Goal: Download file/media

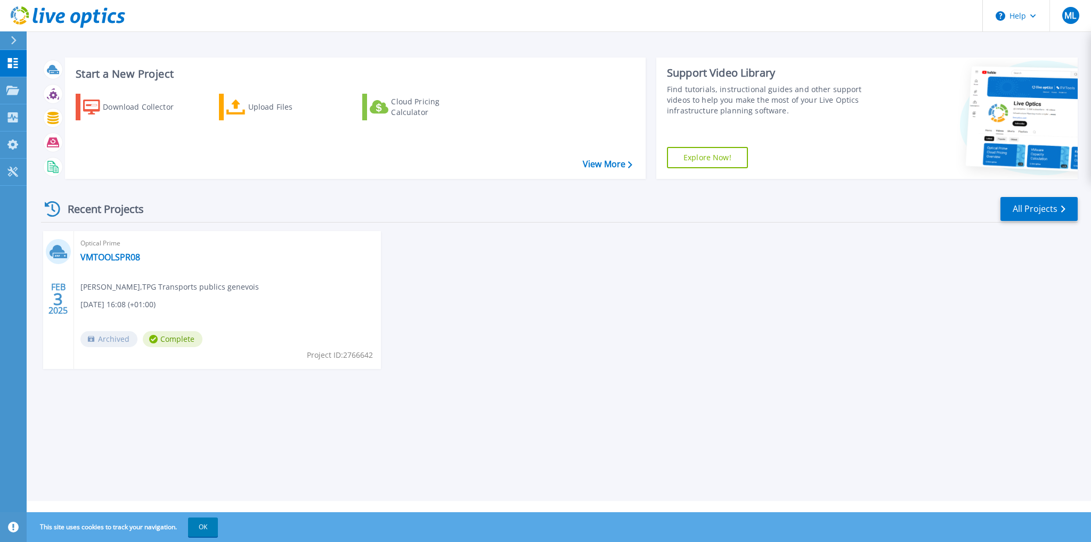
click at [349, 373] on div "FEB 3 2025 Optical Prime VMTOOLSPR08 Mathieu Loeffel , TPG Transports publics g…" at bounding box center [554, 310] width 1045 height 159
click at [48, 93] on p "Projects" at bounding box center [42, 91] width 28 height 28
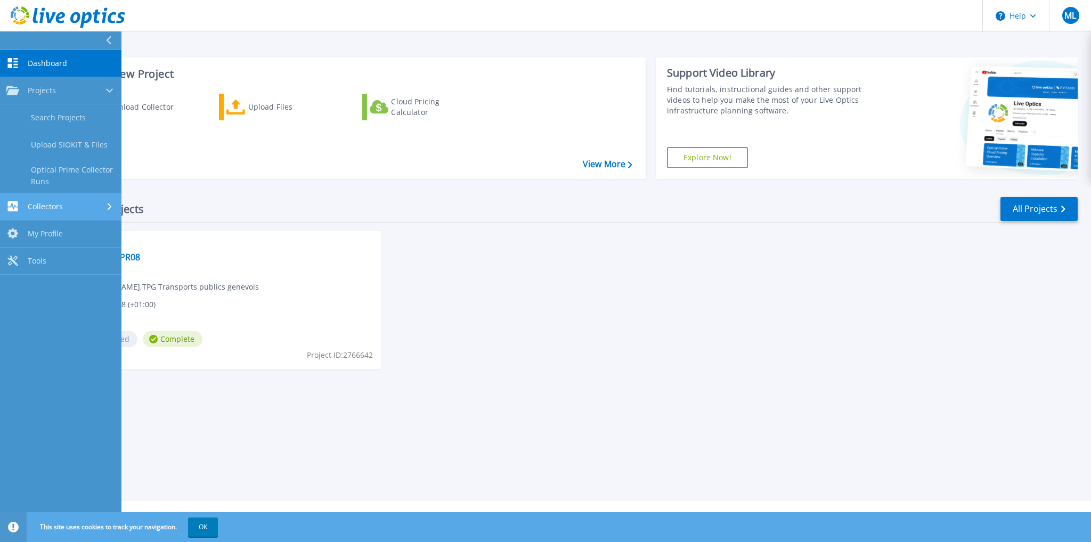
click at [80, 205] on div "Collectors" at bounding box center [60, 206] width 109 height 10
click at [614, 355] on div "FEB 3 2025 Optical Prime VMTOOLSPR08 Mathieu Loeffel , TPG Transports publics g…" at bounding box center [554, 310] width 1045 height 159
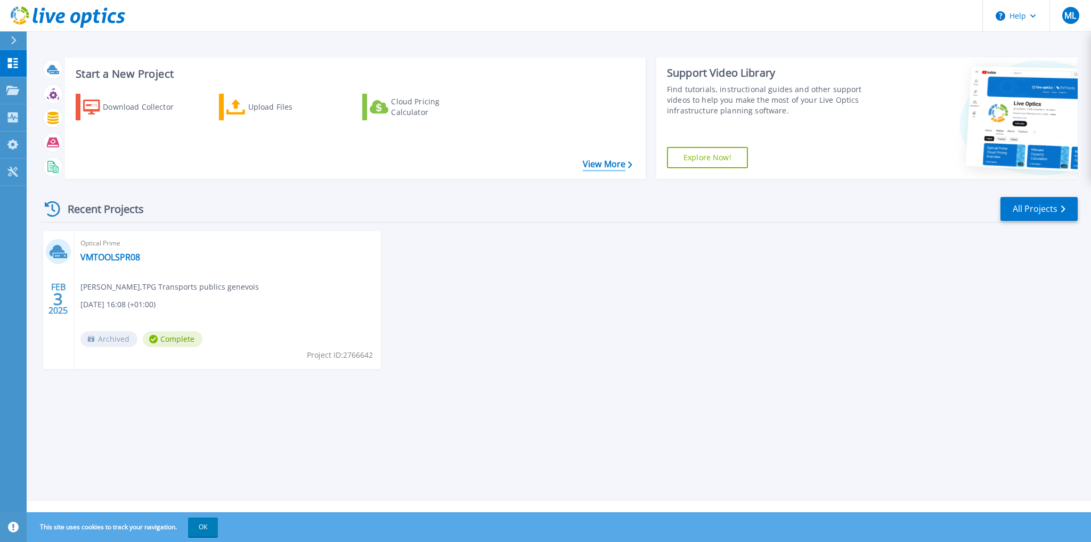
click at [602, 161] on link "View More" at bounding box center [608, 164] width 50 height 10
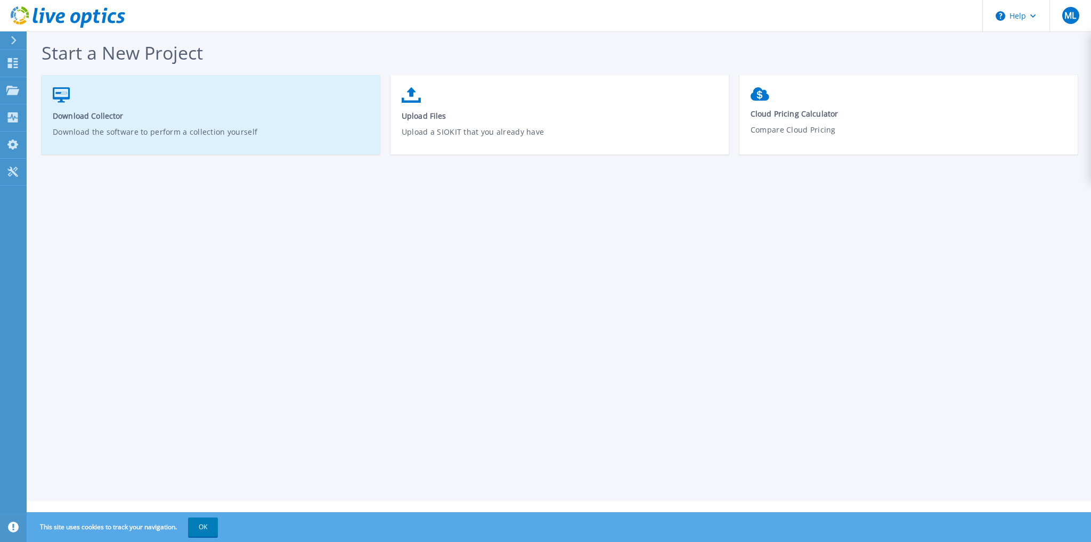
click at [96, 145] on p "Download the software to perform a collection yourself" at bounding box center [211, 138] width 316 height 25
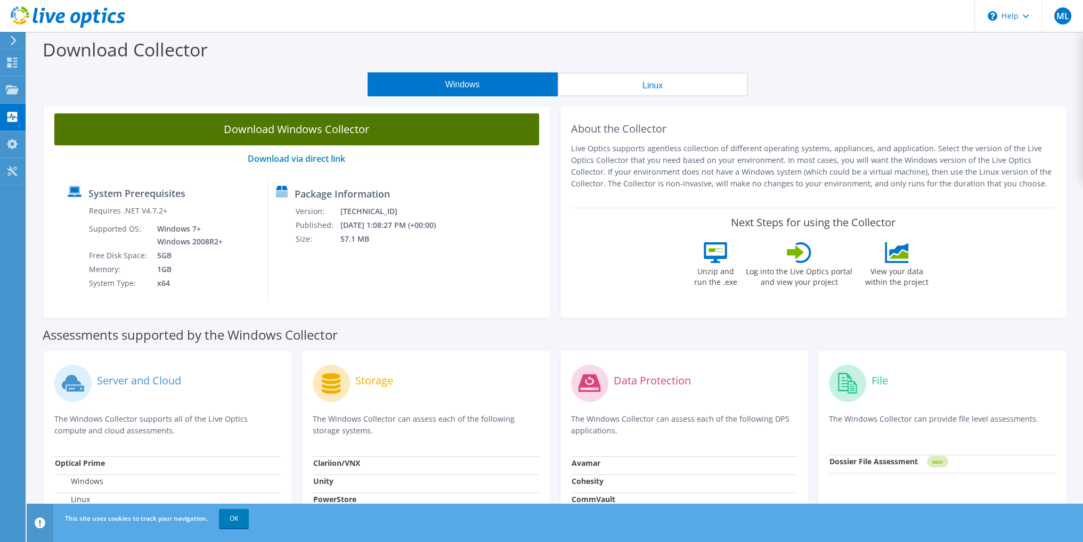
click at [297, 133] on link "Download Windows Collector" at bounding box center [296, 129] width 485 height 32
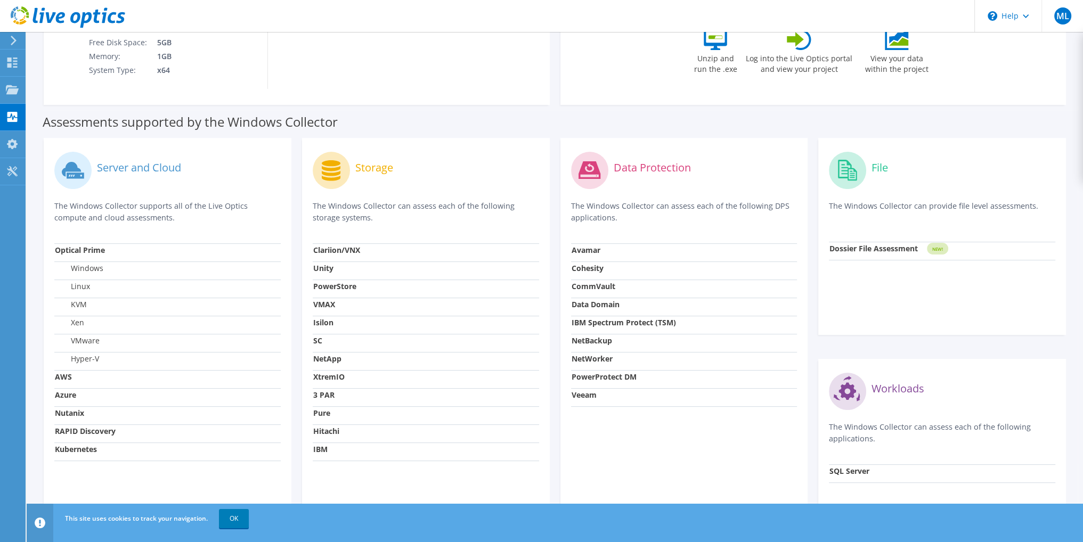
scroll to position [281, 0]
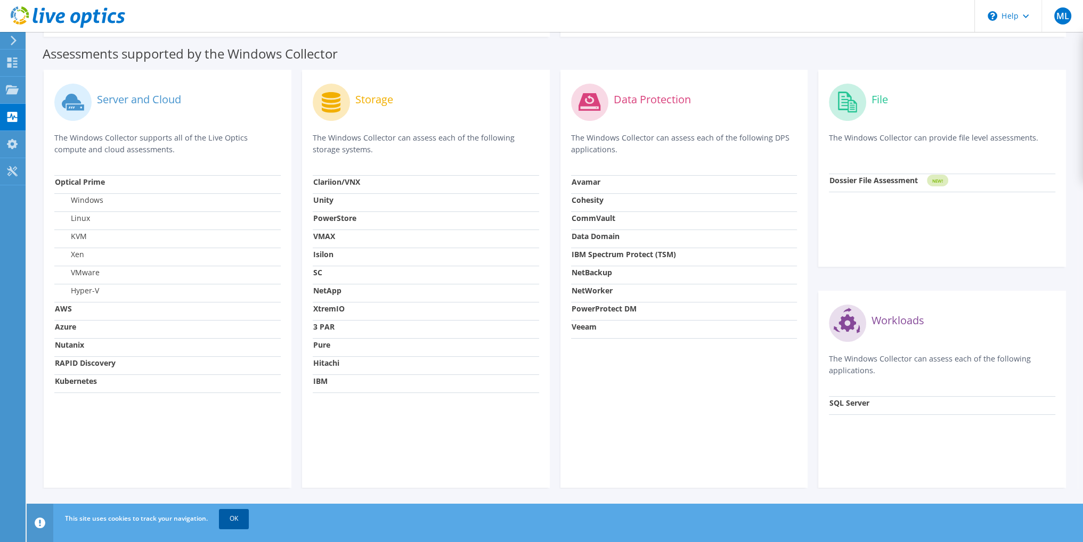
click at [235, 516] on link "OK" at bounding box center [234, 518] width 30 height 19
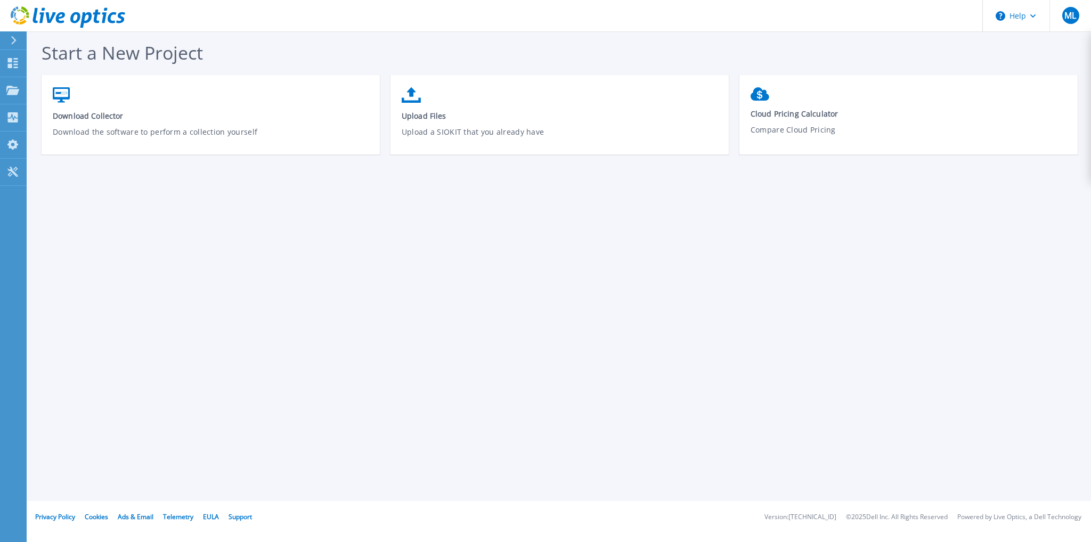
click at [14, 39] on icon at bounding box center [13, 40] width 5 height 9
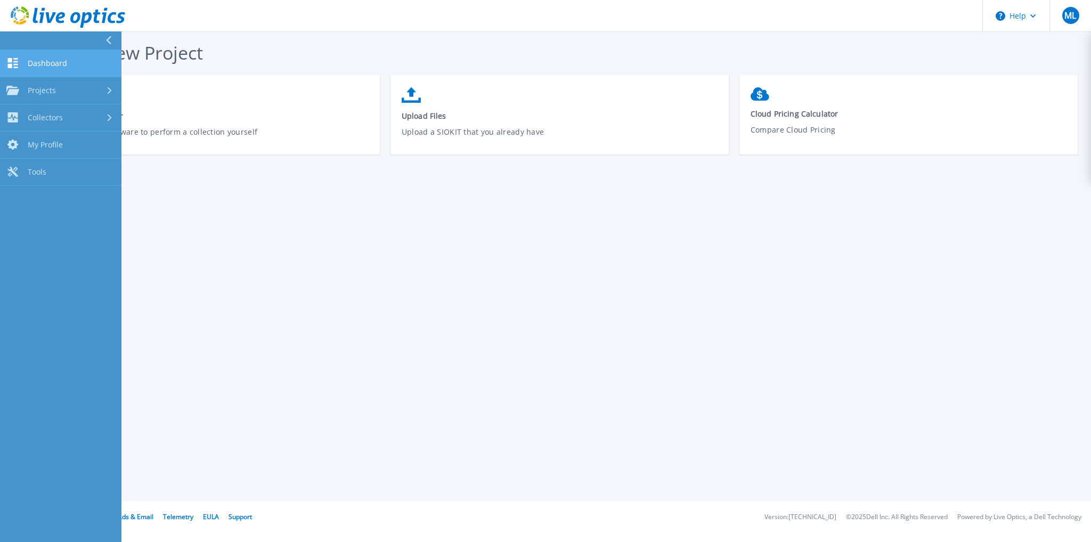
click at [11, 67] on icon at bounding box center [13, 63] width 10 height 10
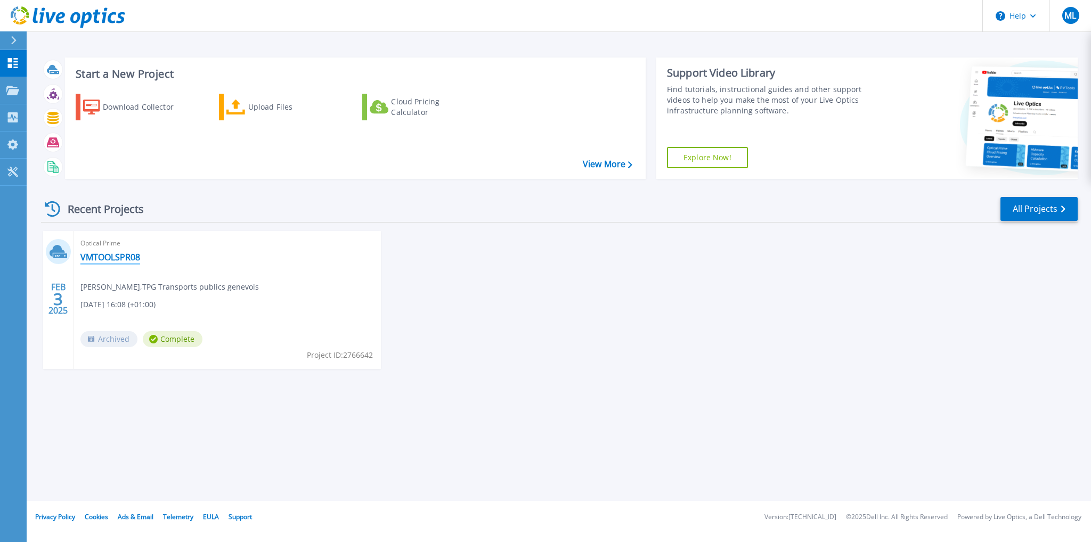
click at [126, 258] on link "VMTOOLSPR08" at bounding box center [110, 257] width 60 height 11
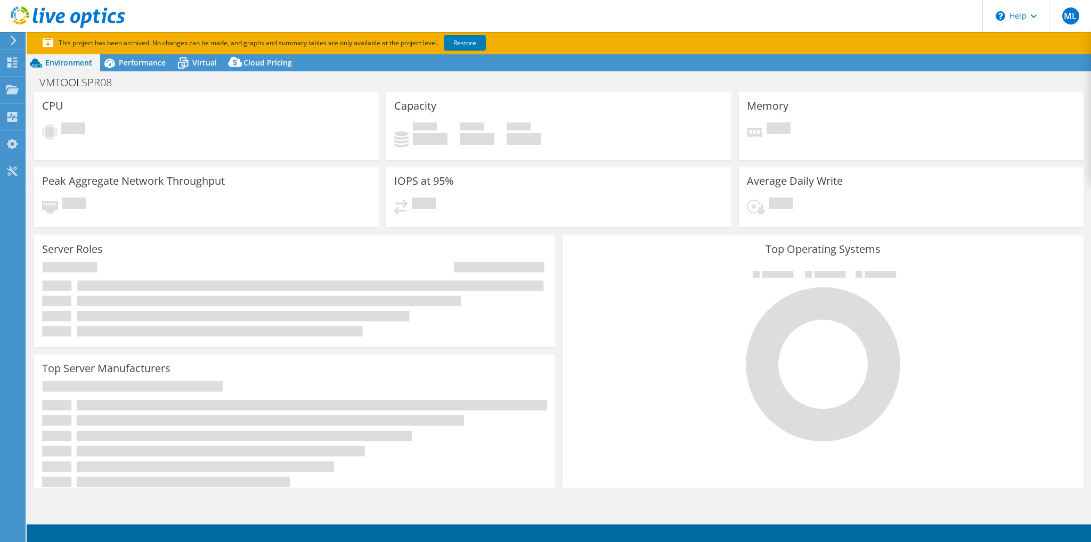
select select "EUFrankfurt"
select select "CHF"
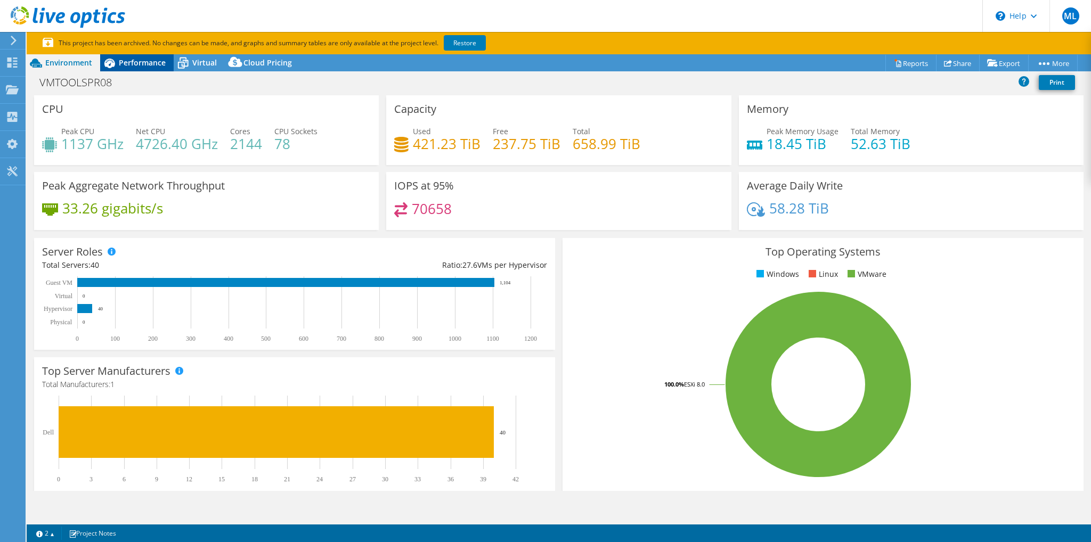
click at [146, 62] on span "Performance" at bounding box center [142, 63] width 47 height 10
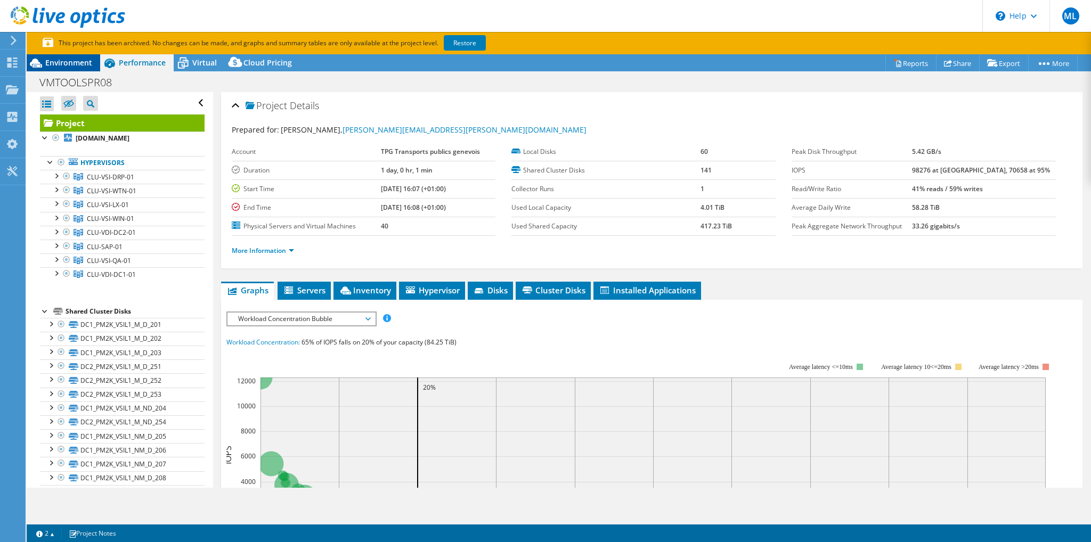
click at [78, 67] on span "Environment" at bounding box center [68, 63] width 47 height 10
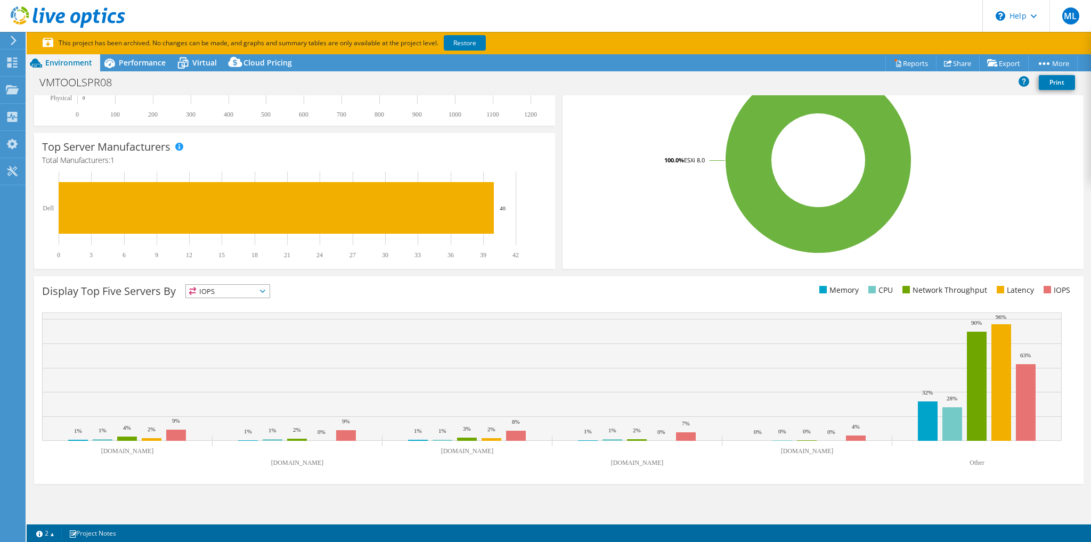
scroll to position [11, 0]
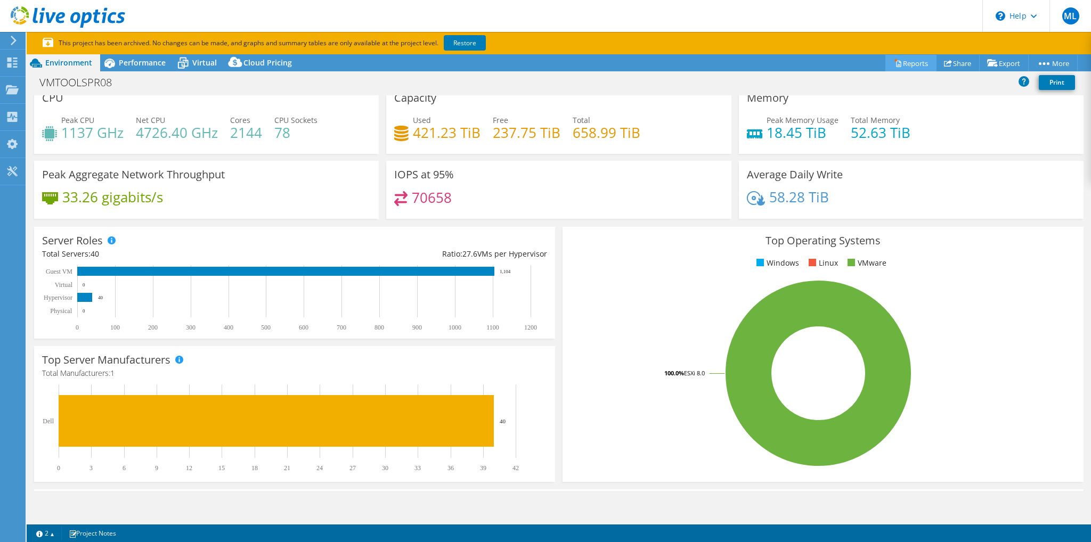
click at [911, 67] on link "Reports" at bounding box center [910, 63] width 51 height 17
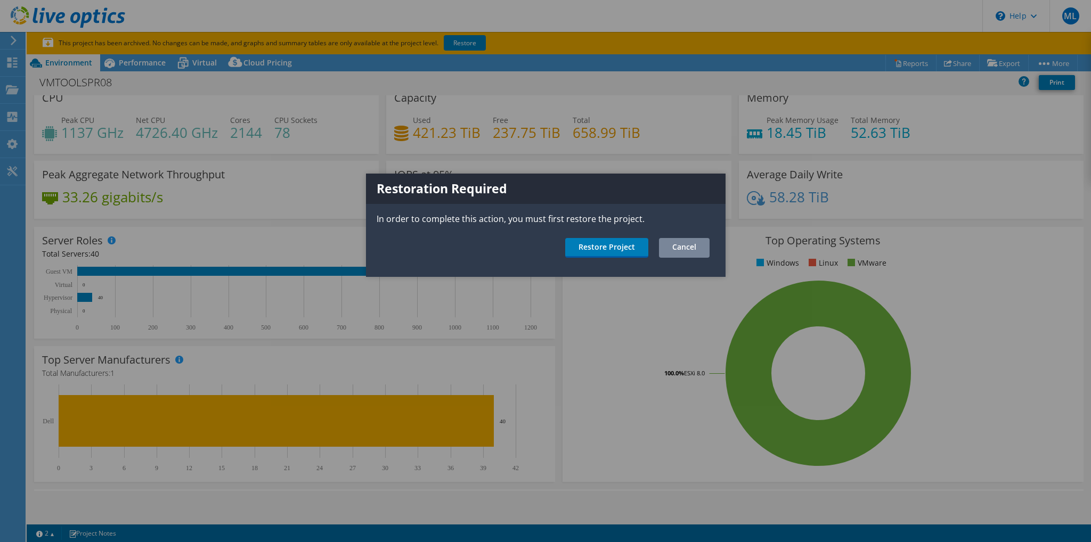
click at [693, 246] on link "Cancel" at bounding box center [684, 248] width 51 height 20
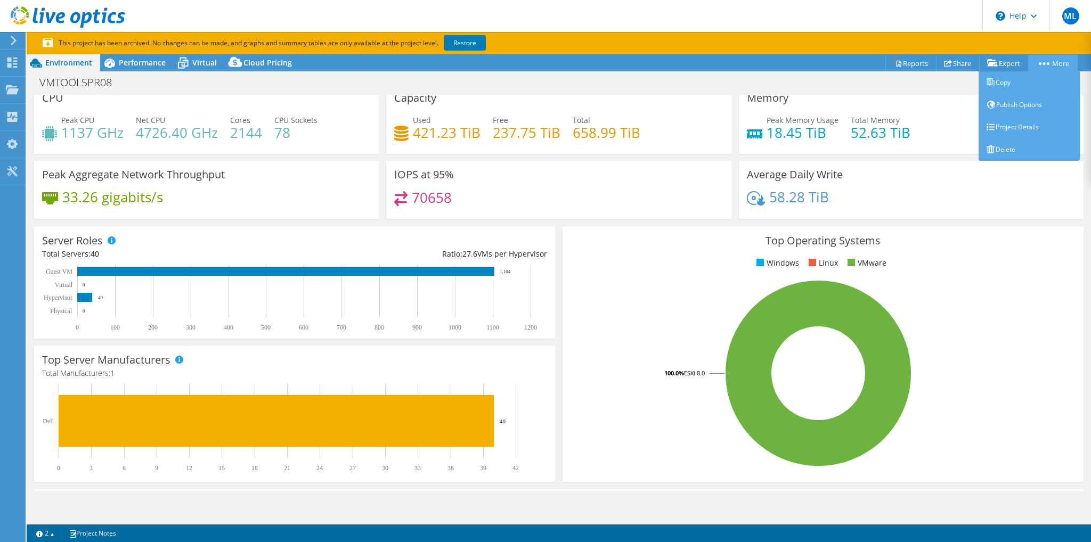
click at [1056, 55] on link "More" at bounding box center [1053, 63] width 50 height 17
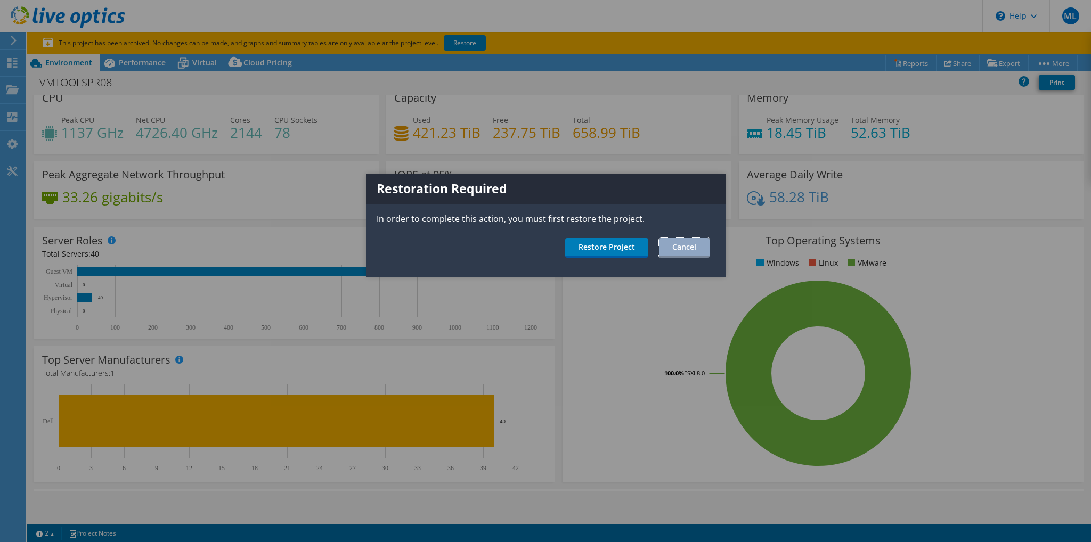
click at [685, 247] on link "Cancel" at bounding box center [684, 248] width 51 height 20
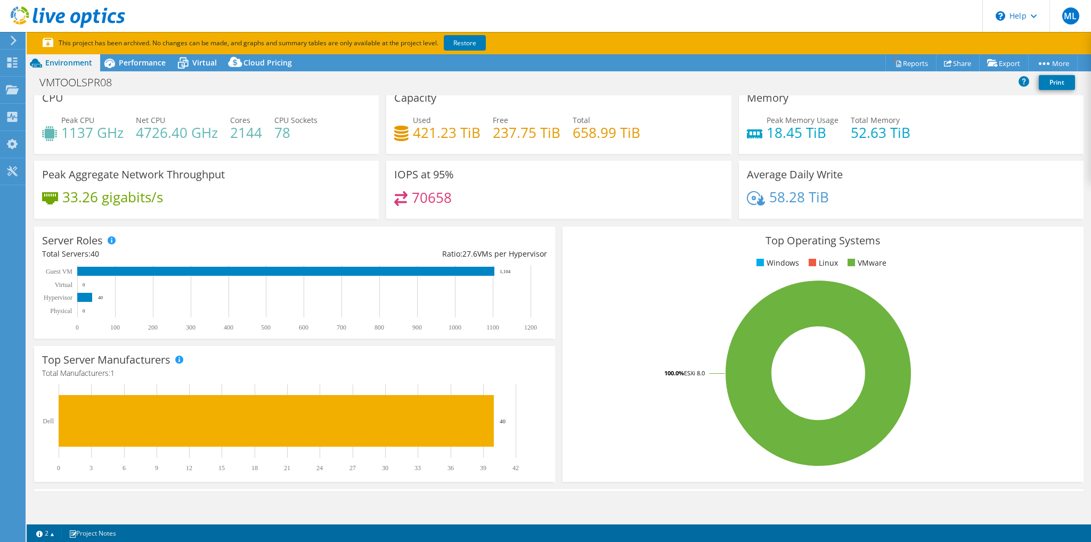
scroll to position [224, 0]
